Goal: Use online tool/utility

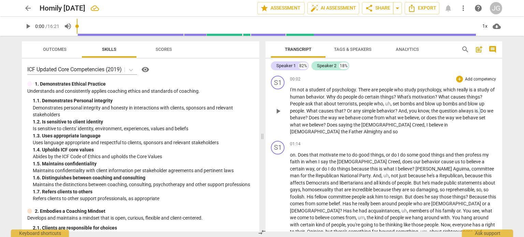
click at [479, 111] on span "." at bounding box center [479, 110] width 2 height 5
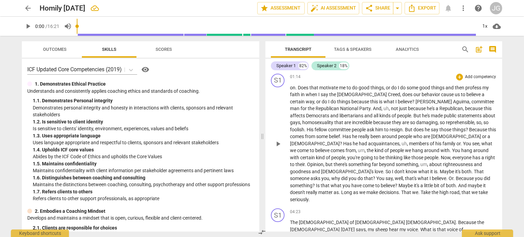
scroll to position [68, 0]
click at [412, 98] on span "?" at bounding box center [413, 100] width 3 height 5
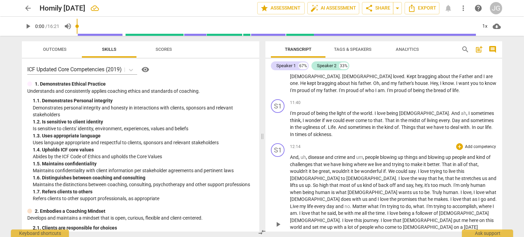
scroll to position [660, 0]
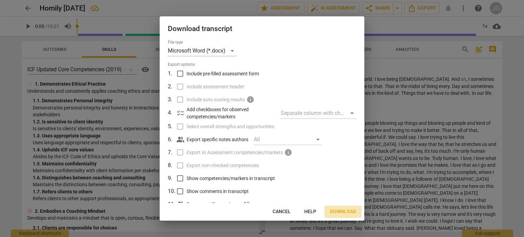
click at [337, 209] on span "Download" at bounding box center [343, 211] width 26 height 7
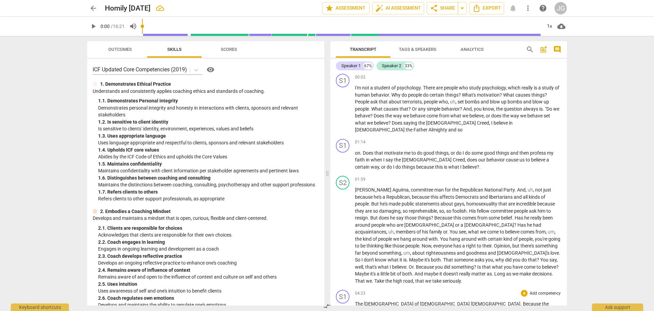
scroll to position [0, 0]
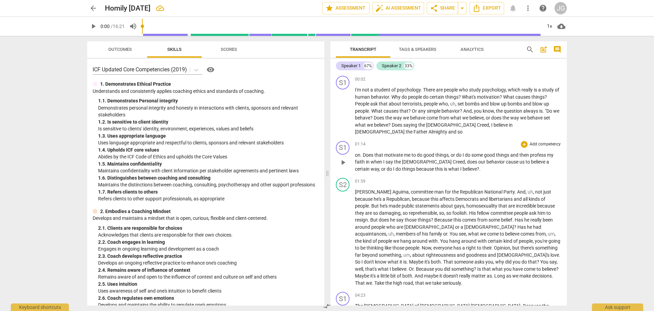
click at [356, 154] on span "on" at bounding box center [357, 154] width 5 height 5
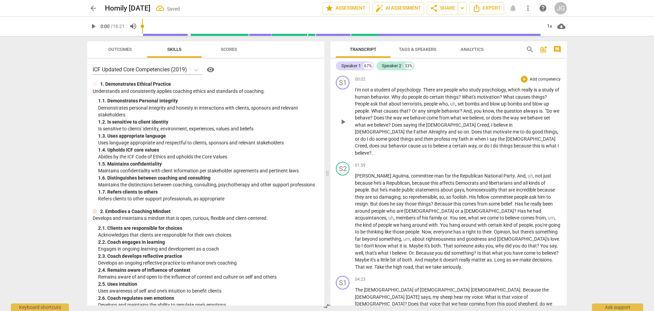
click at [469, 131] on span "." at bounding box center [470, 131] width 2 height 5
click at [492, 229] on span "." at bounding box center [493, 231] width 2 height 5
click at [409, 237] on span "." at bounding box center [408, 252] width 2 height 5
click at [414, 237] on span "." at bounding box center [413, 252] width 2 height 5
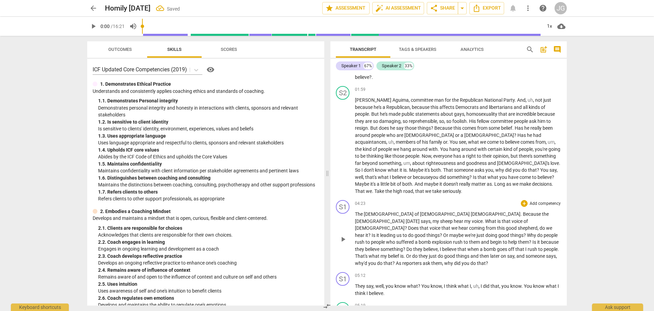
scroll to position [136, 0]
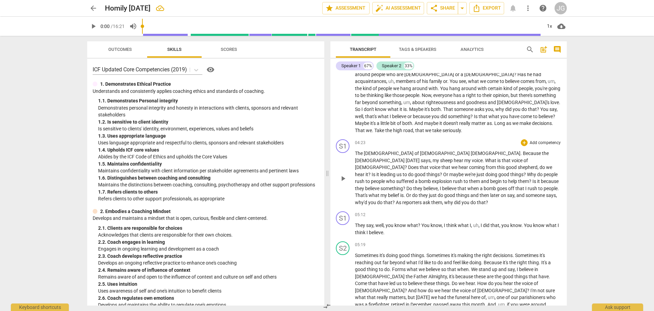
click at [356, 150] on span "The" at bounding box center [359, 152] width 9 height 5
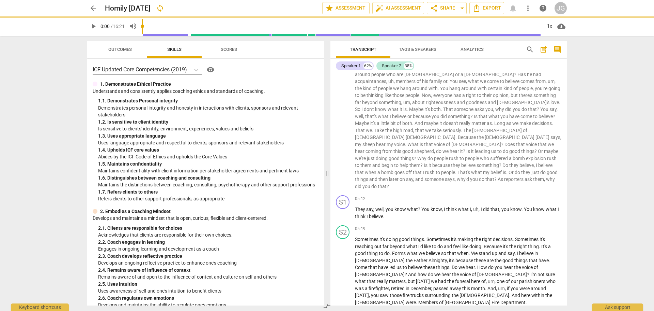
scroll to position [114, 0]
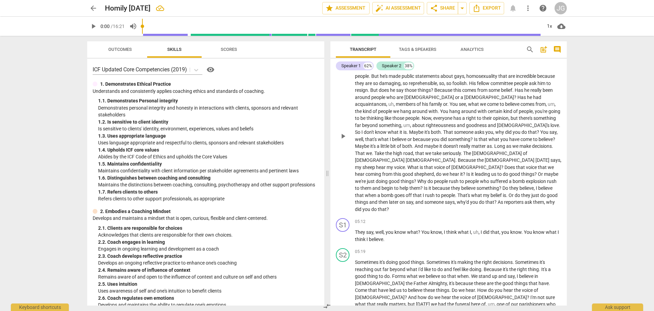
click at [464, 150] on span "The" at bounding box center [468, 152] width 9 height 5
click at [355, 229] on span "They" at bounding box center [360, 231] width 11 height 5
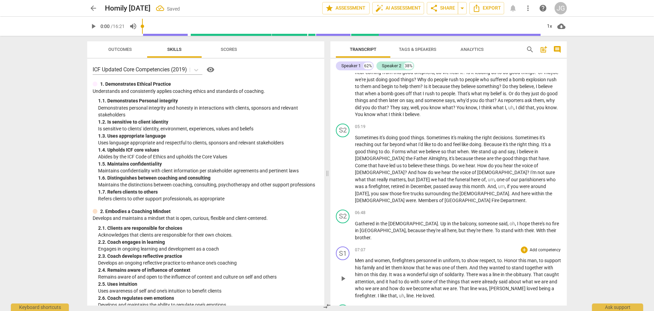
scroll to position [227, 0]
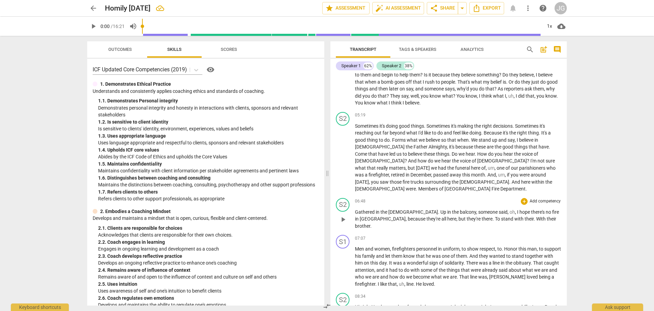
click at [356, 209] on span "Gathered" at bounding box center [365, 211] width 21 height 5
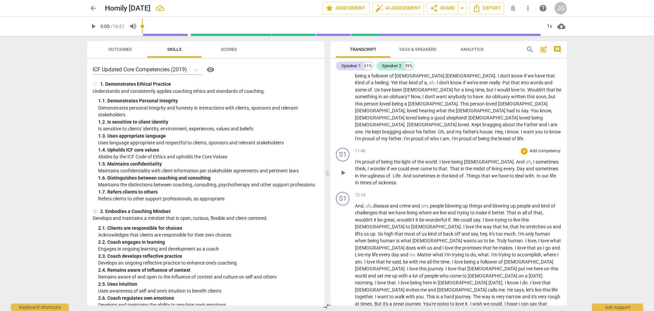
scroll to position [508, 0]
click at [93, 25] on span "play_arrow" at bounding box center [93, 26] width 8 height 8
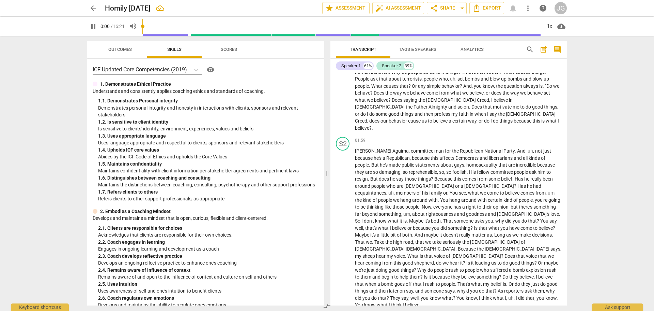
scroll to position [0, 0]
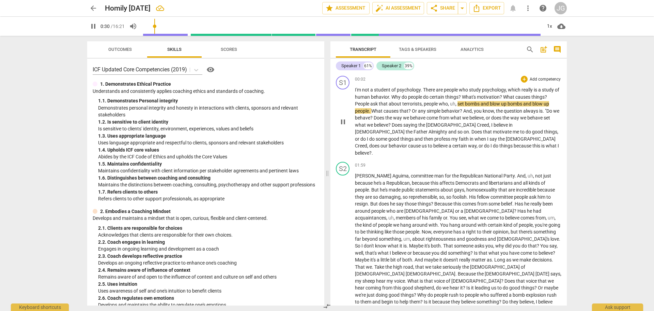
click at [458, 103] on span "set" at bounding box center [461, 103] width 7 height 5
type input "31"
click at [367, 108] on span "What" at bounding box center [361, 110] width 12 height 5
click at [383, 109] on span "causes" at bounding box center [375, 110] width 16 height 5
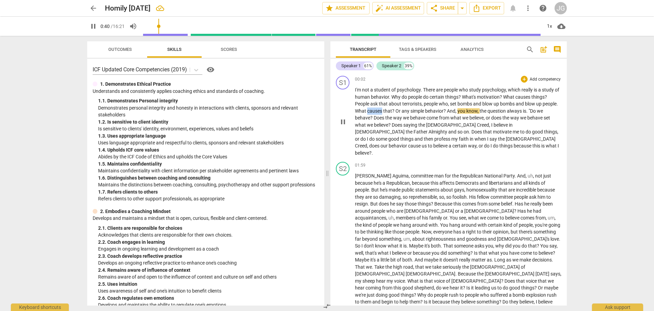
click at [383, 109] on span "causes" at bounding box center [375, 110] width 16 height 5
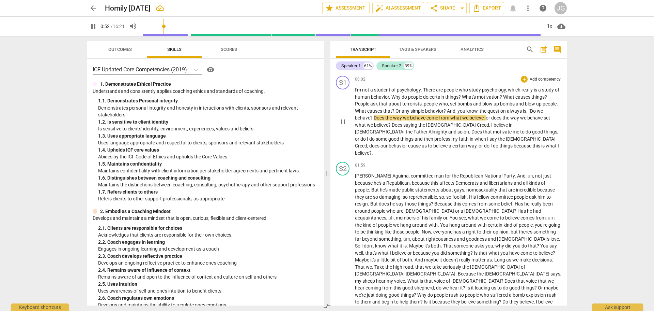
click at [374, 117] on span "?" at bounding box center [372, 117] width 3 height 5
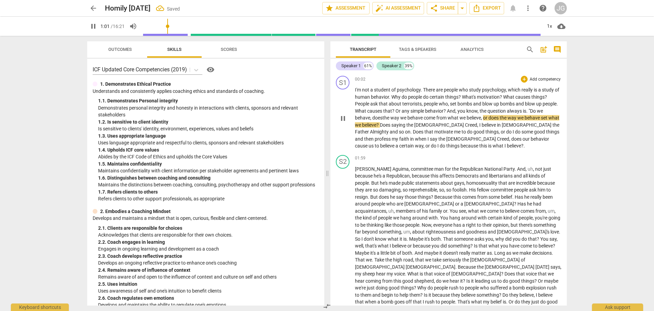
click at [483, 118] on span "," at bounding box center [482, 117] width 2 height 5
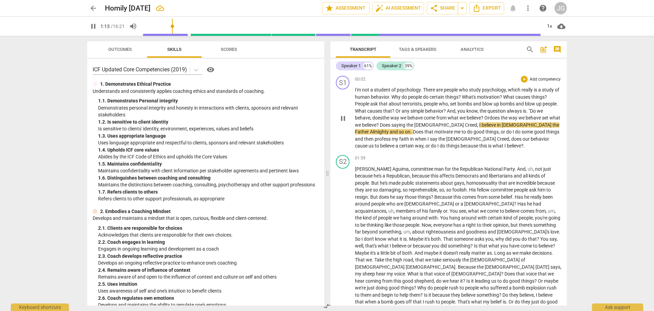
click at [480, 124] on span "I" at bounding box center [481, 124] width 2 height 5
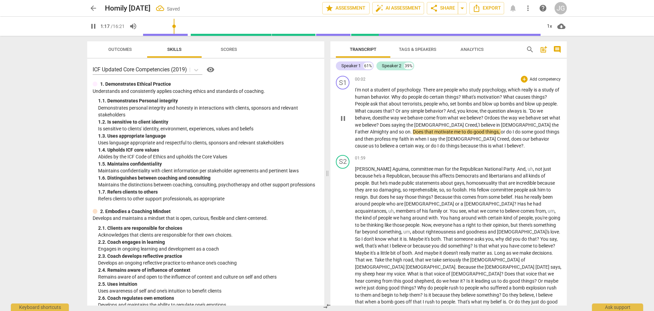
click at [390, 129] on span "Almighty" at bounding box center [380, 131] width 20 height 5
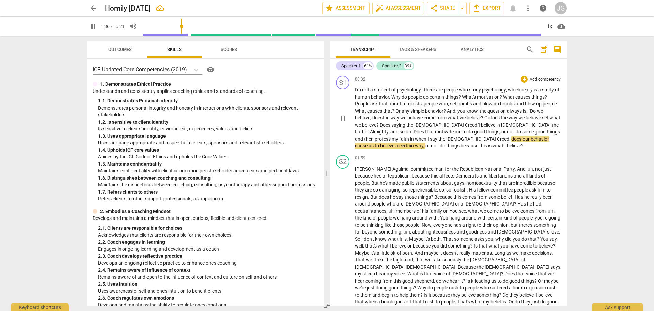
click at [415, 139] on span "when" at bounding box center [421, 138] width 13 height 5
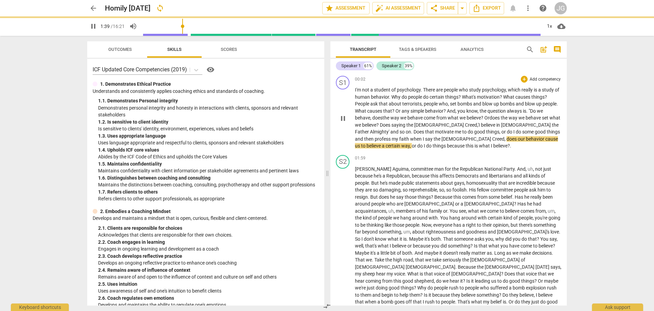
click at [505, 139] on span "," at bounding box center [506, 138] width 2 height 5
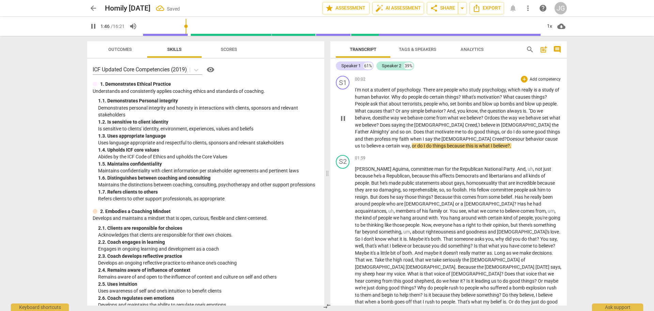
click at [412, 143] on span "," at bounding box center [411, 145] width 2 height 5
click at [414, 143] on span "," at bounding box center [413, 145] width 1 height 5
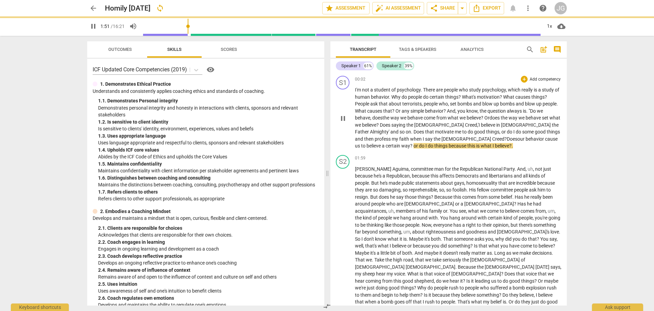
click at [419, 143] on span "or" at bounding box center [416, 145] width 5 height 5
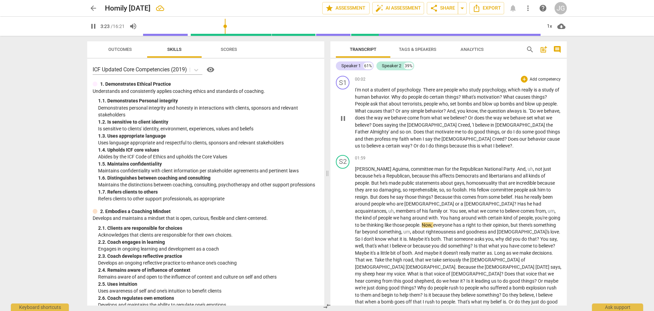
type input "203"
